Goal: Task Accomplishment & Management: Use online tool/utility

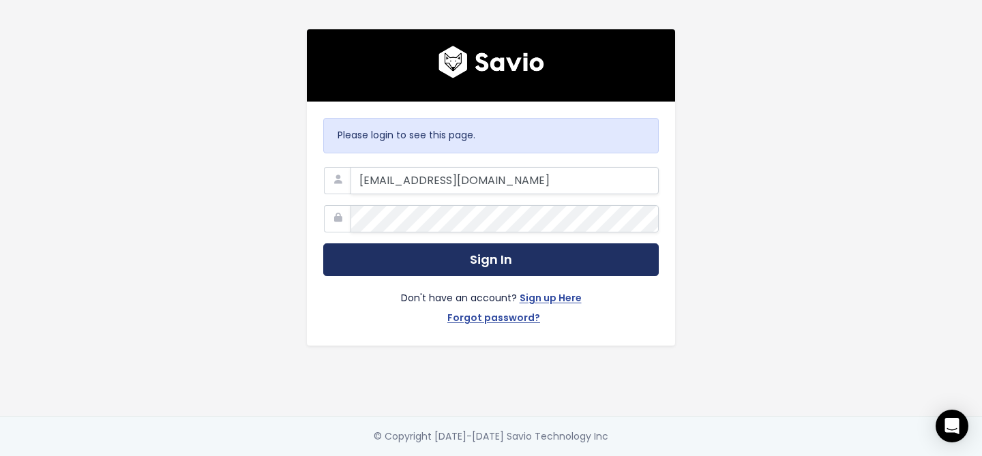
click at [474, 256] on button "Sign In" at bounding box center [491, 259] width 336 height 33
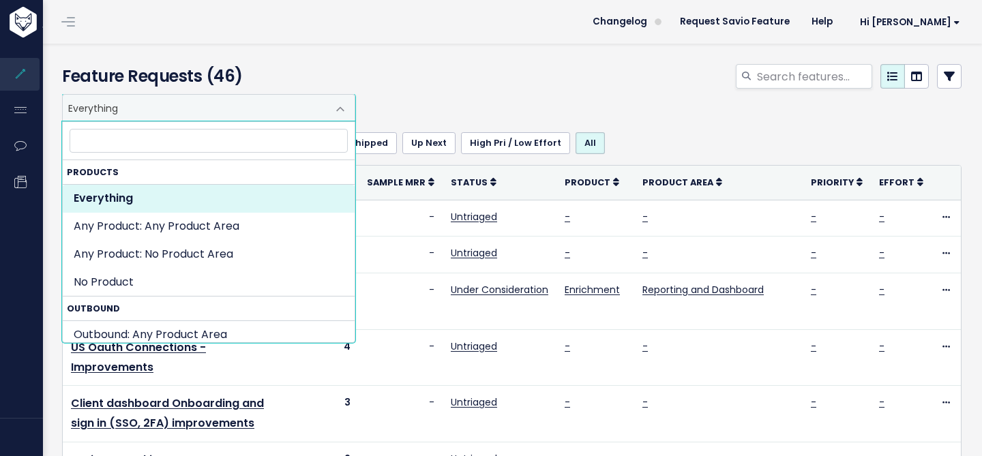
click at [347, 107] on span at bounding box center [340, 108] width 27 height 27
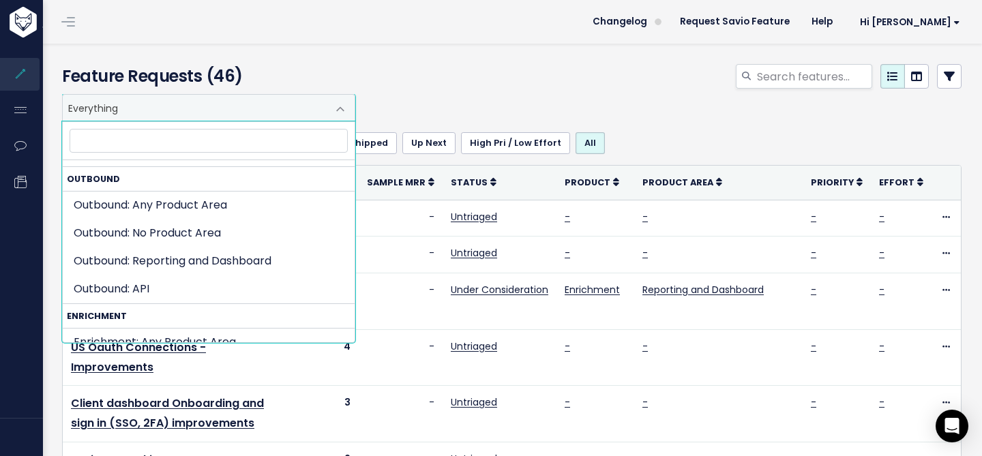
scroll to position [132, 0]
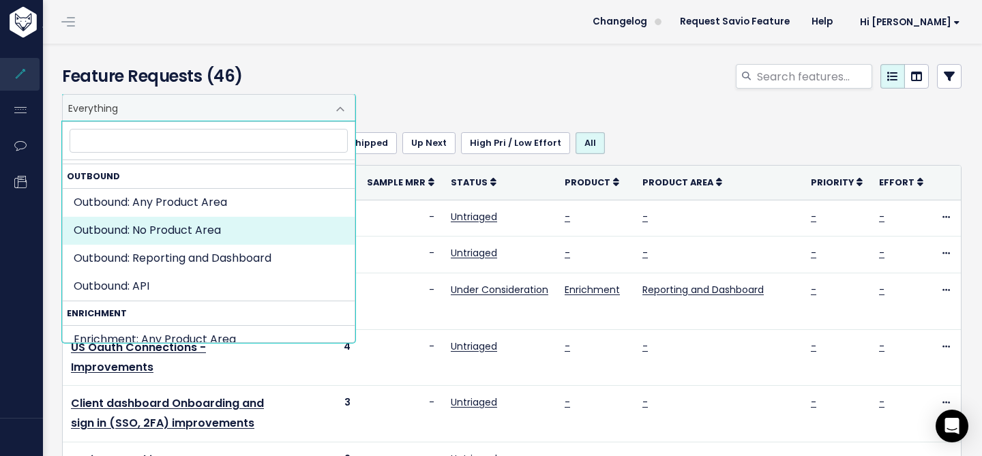
click at [708, 113] on div "Everything Any Product: Any Product Area Any Product: No Product Area No Produc…" at bounding box center [509, 107] width 900 height 27
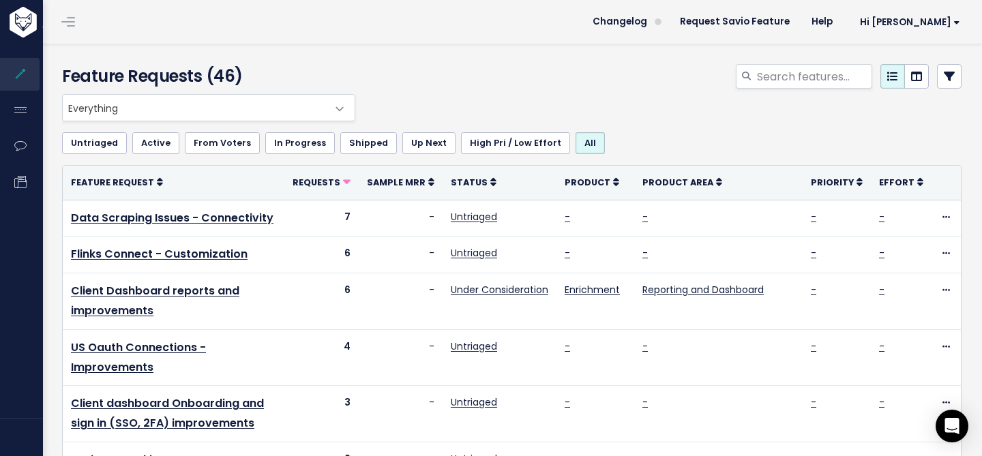
click at [948, 74] on icon at bounding box center [949, 76] width 11 height 11
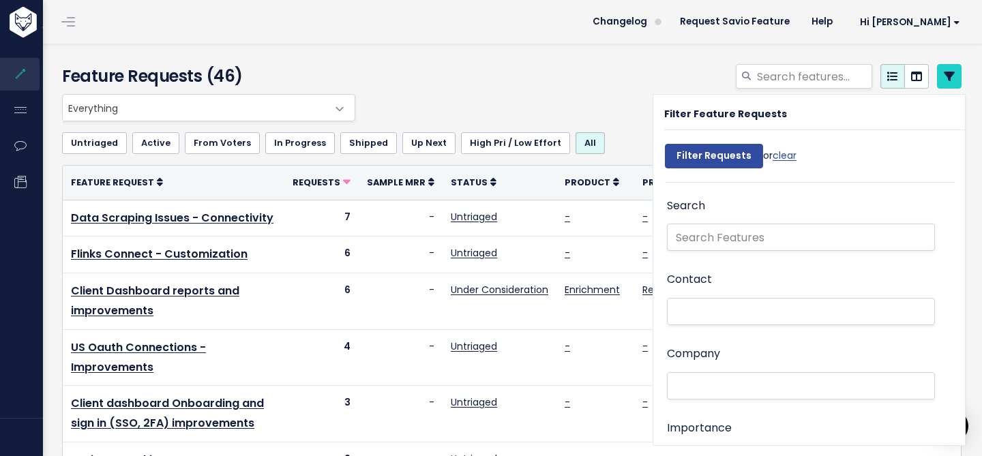
click at [709, 387] on li at bounding box center [798, 386] width 254 height 14
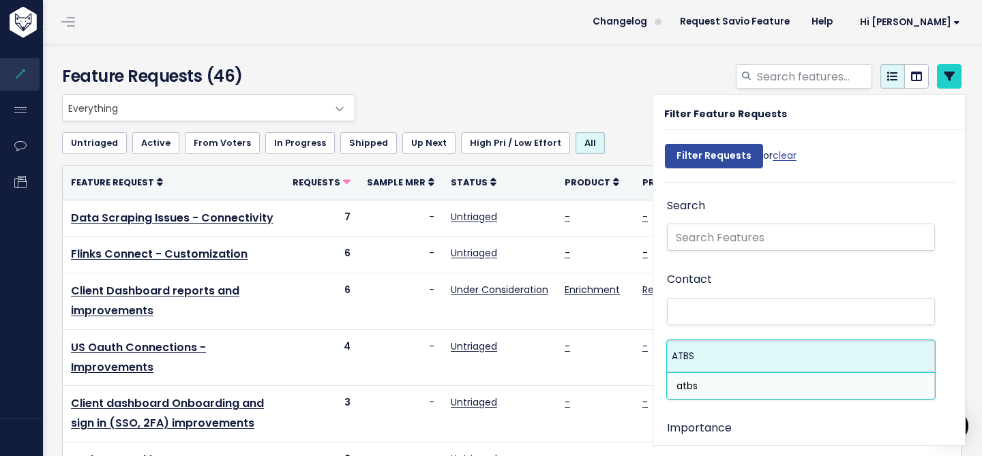
type input "atbs"
select select "15871571"
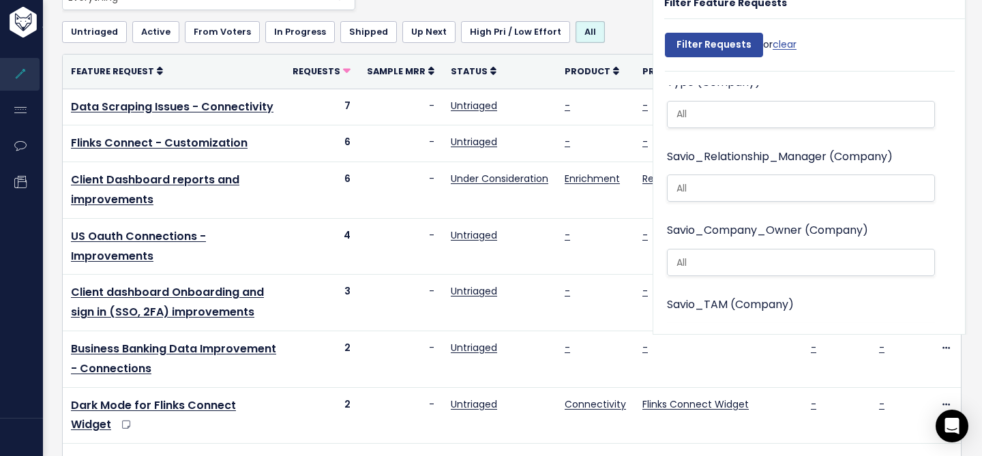
scroll to position [1651, 0]
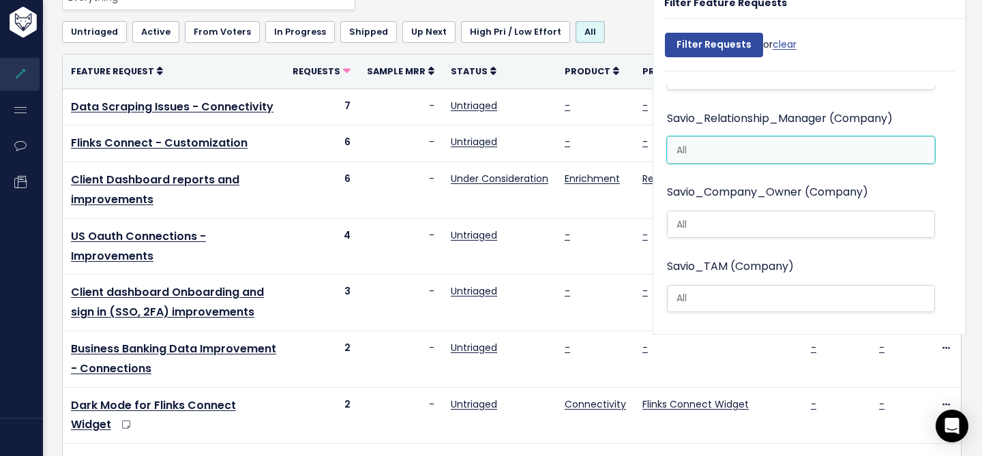
click at [752, 147] on li at bounding box center [798, 150] width 254 height 14
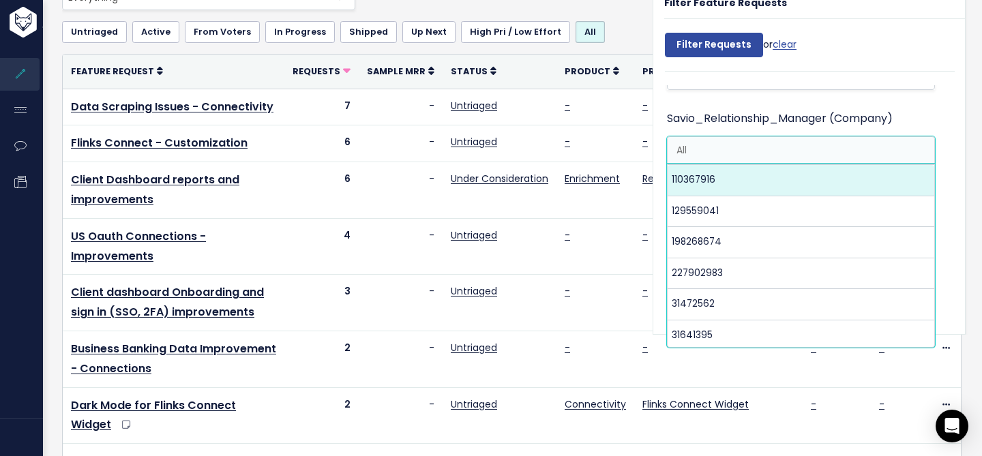
click at [751, 115] on label "Savio_Relationship_Manager (Company)" at bounding box center [780, 119] width 226 height 20
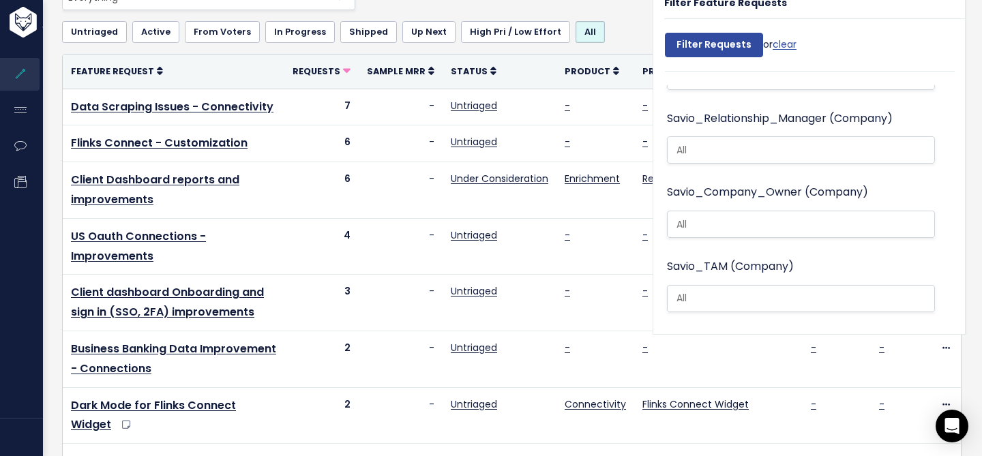
scroll to position [1659, 0]
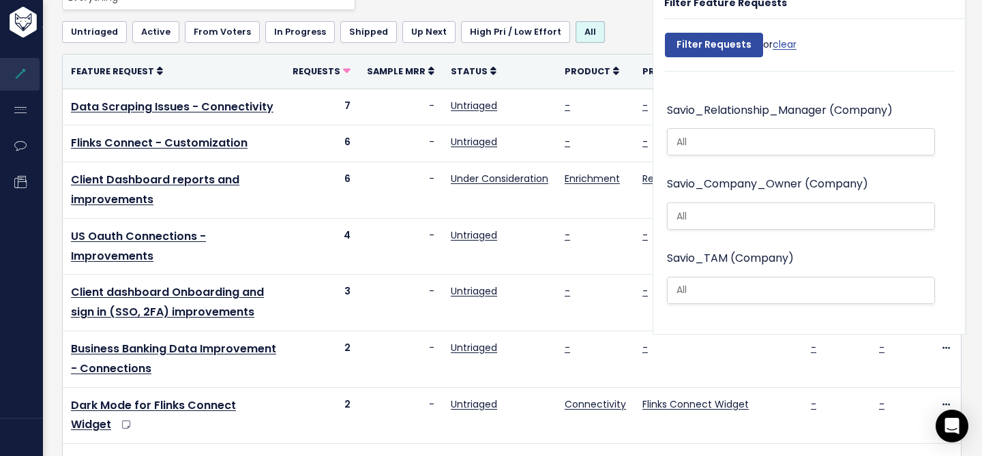
click at [732, 148] on input "search" at bounding box center [705, 142] width 68 height 14
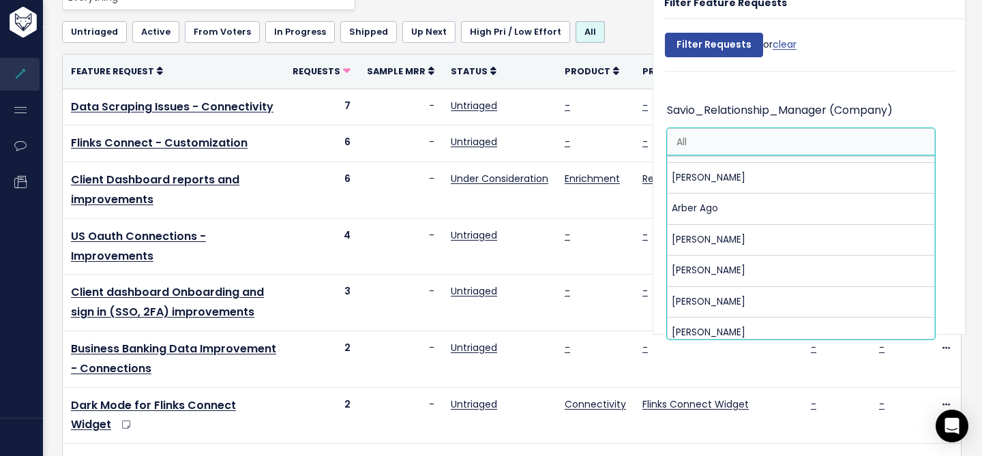
scroll to position [934, 0]
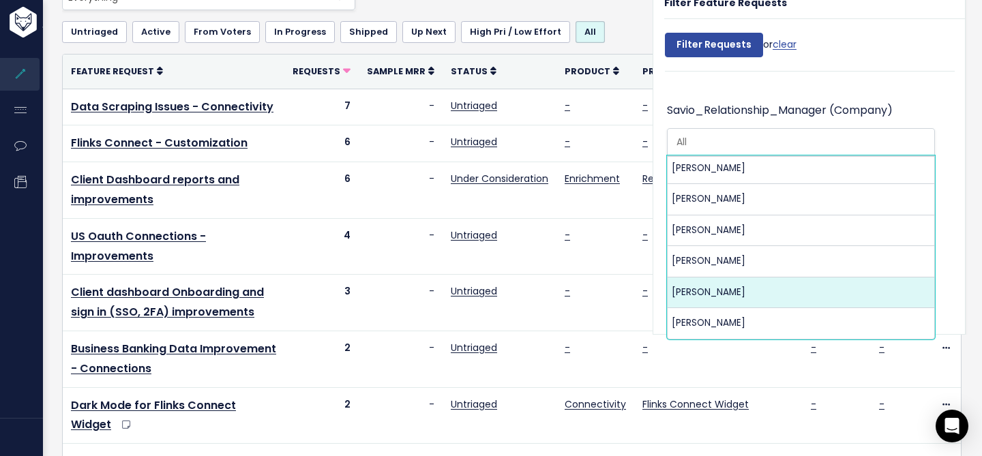
select select "[PERSON_NAME]"
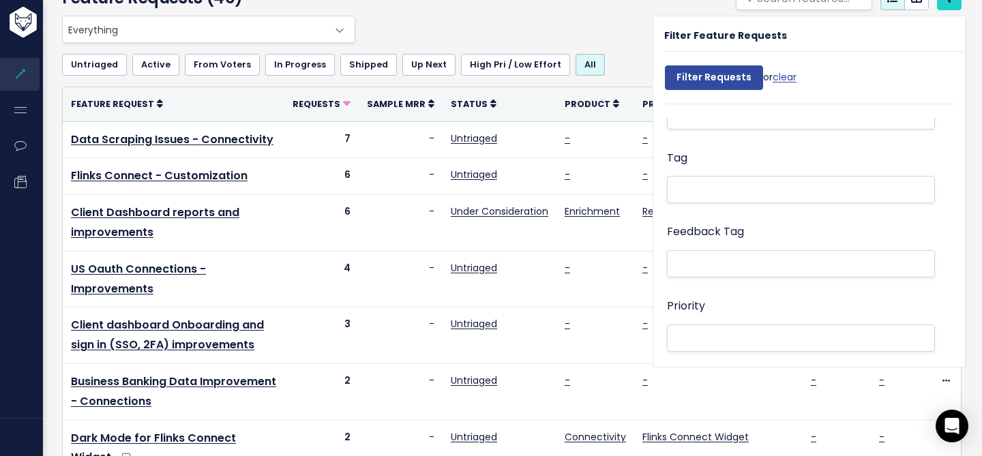
scroll to position [68, 0]
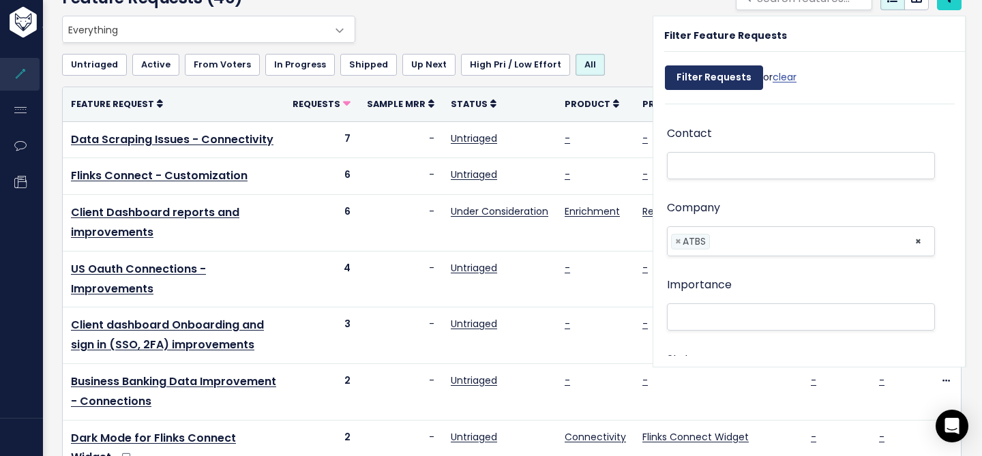
click at [728, 82] on input "Filter Requests" at bounding box center [714, 77] width 98 height 25
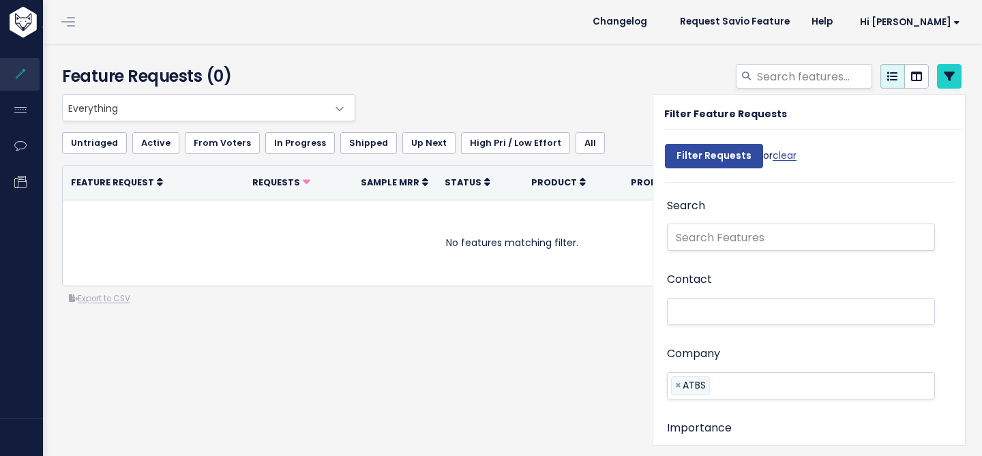
select select
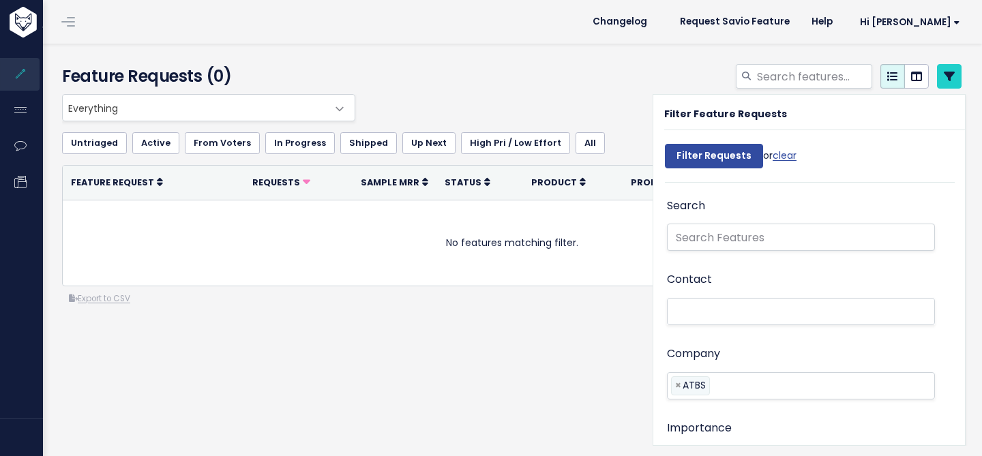
select select
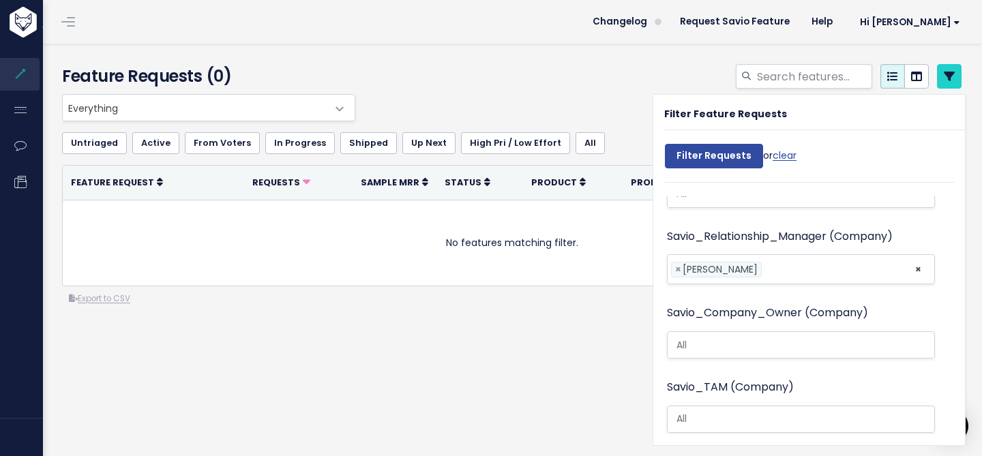
scroll to position [1654, 0]
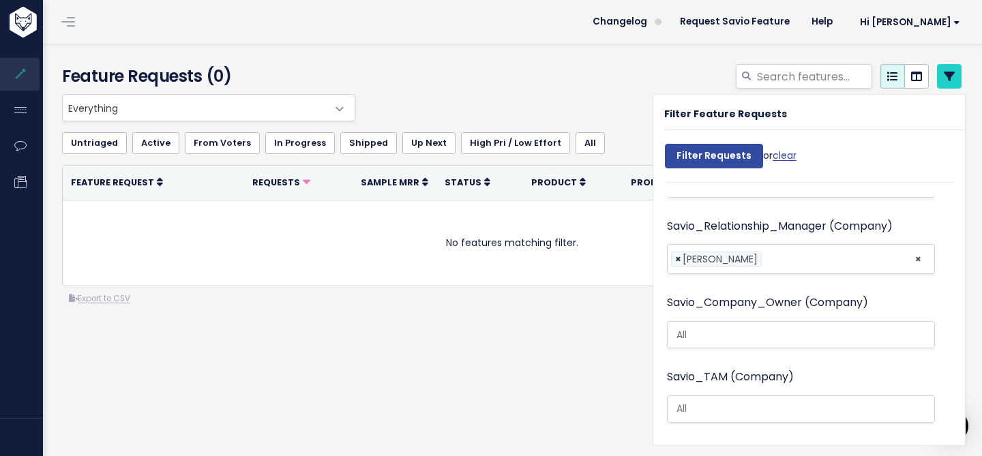
click at [679, 257] on span "×" at bounding box center [678, 259] width 6 height 14
select select
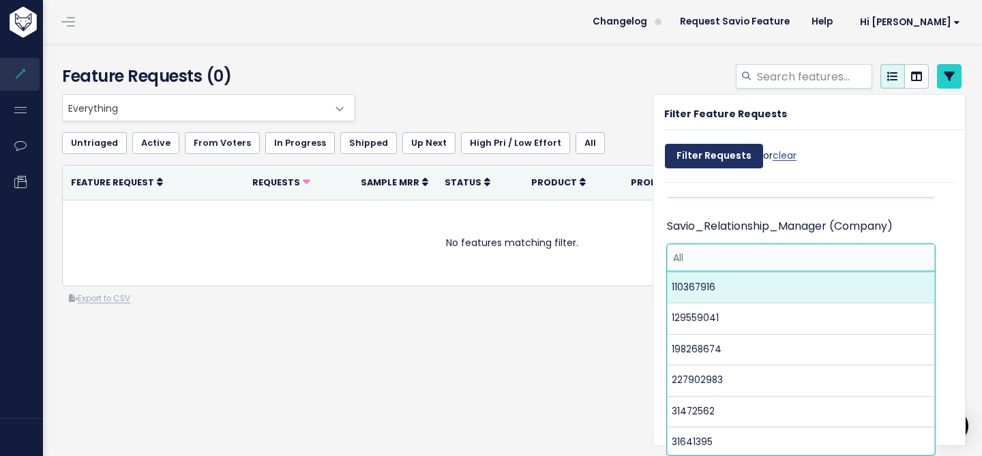
click at [711, 155] on input "Filter Requests" at bounding box center [714, 156] width 98 height 25
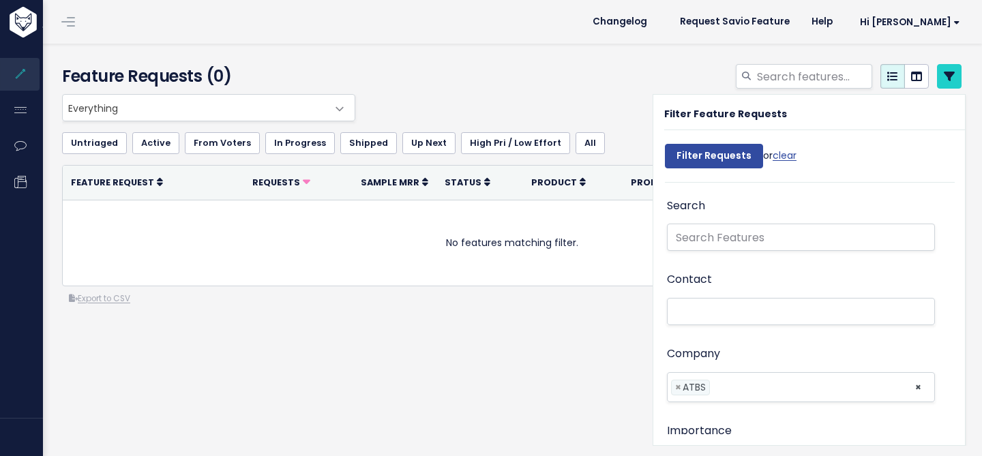
select select
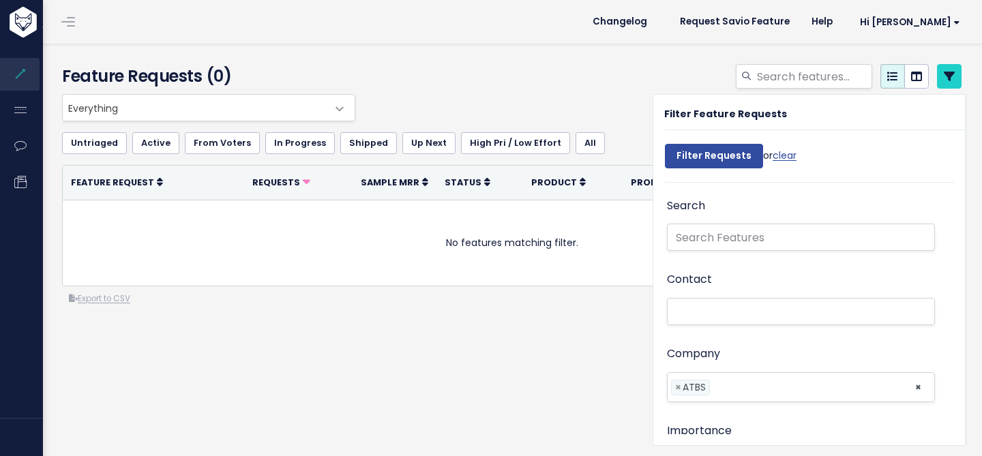
select select
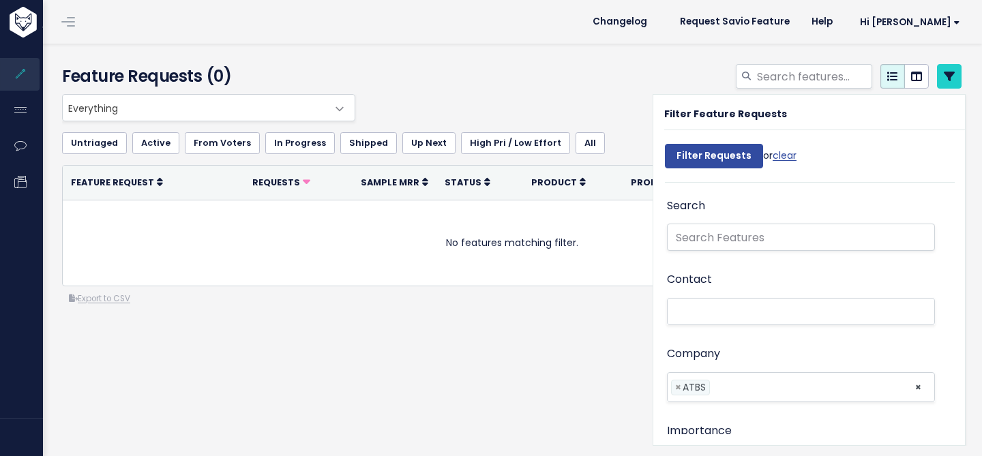
select select
